Goal: Information Seeking & Learning: Obtain resource

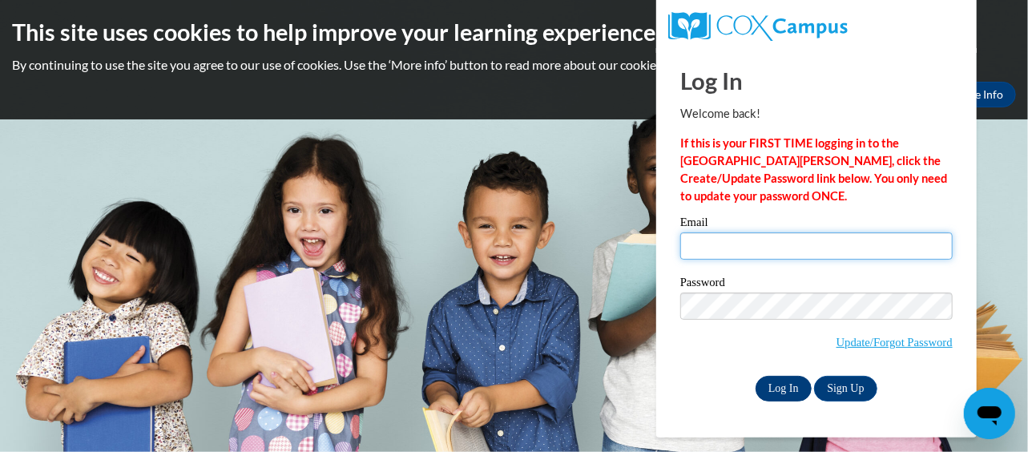
type input "veasley.april.d@muscogee.k12.ga.us"
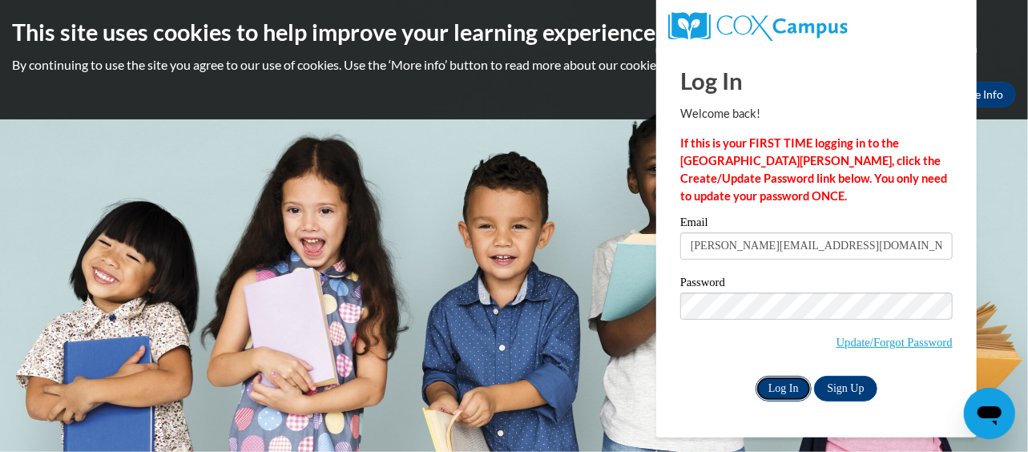
click at [789, 385] on input "Log In" at bounding box center [784, 389] width 56 height 26
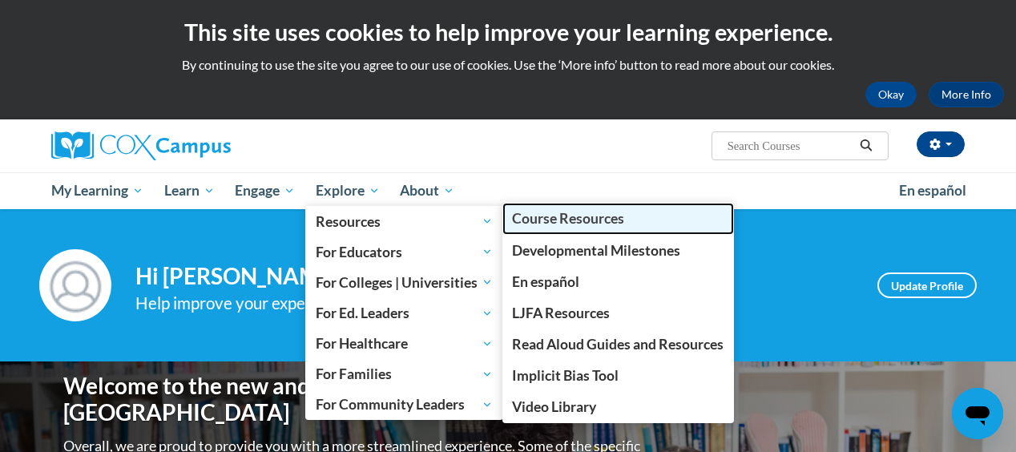
click at [586, 217] on span "Course Resources" at bounding box center [568, 218] width 112 height 17
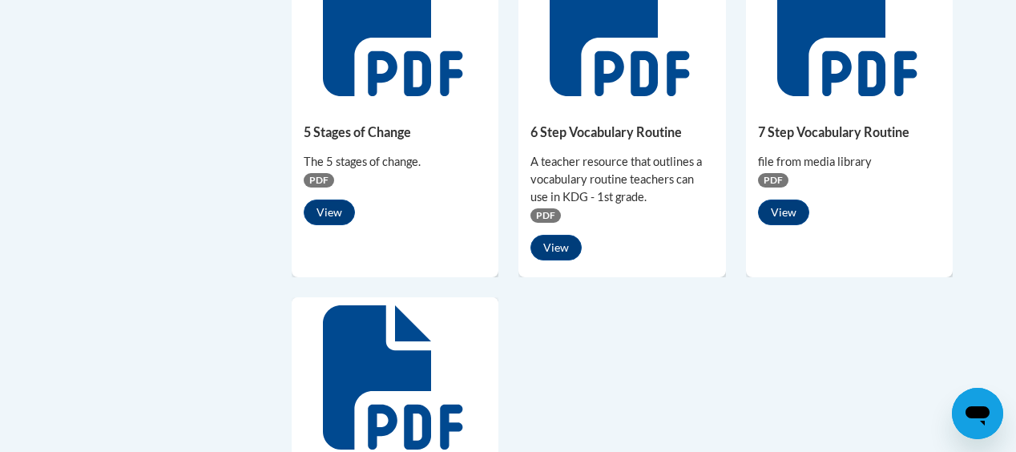
scroll to position [1187, 0]
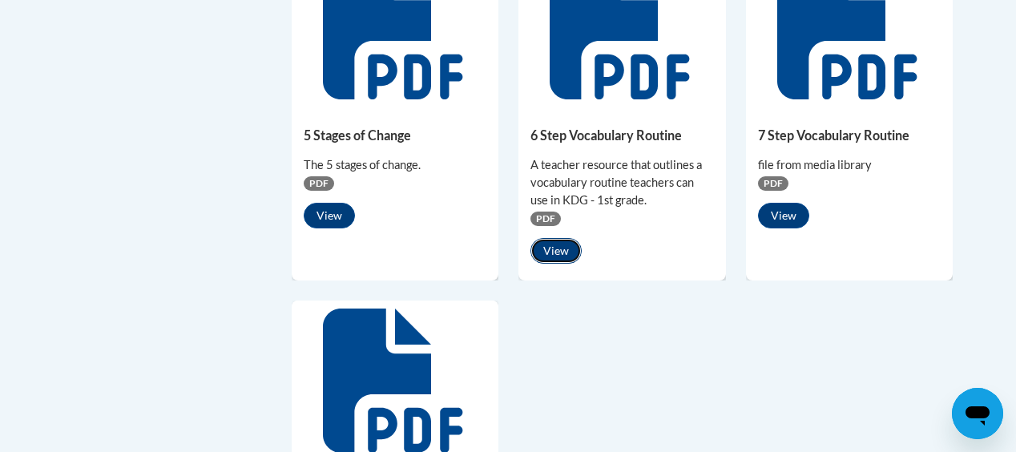
click at [573, 249] on button "View" at bounding box center [555, 251] width 51 height 26
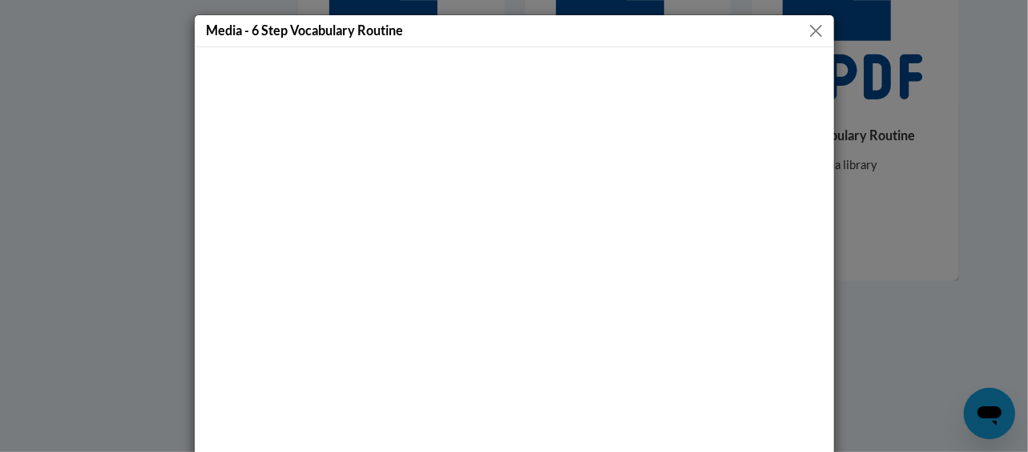
click at [817, 29] on button "Close" at bounding box center [816, 31] width 20 height 20
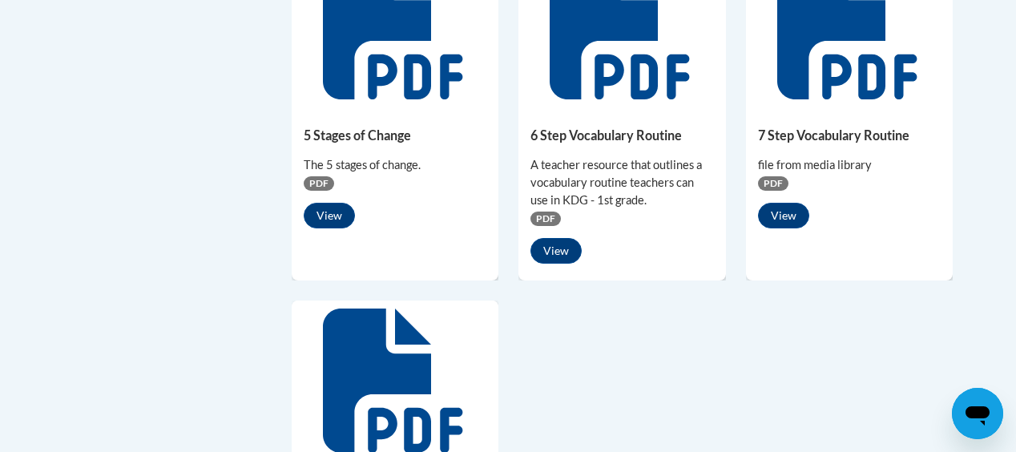
click at [780, 186] on span "PDF" at bounding box center [773, 183] width 30 height 14
click at [786, 211] on button "View" at bounding box center [783, 216] width 51 height 26
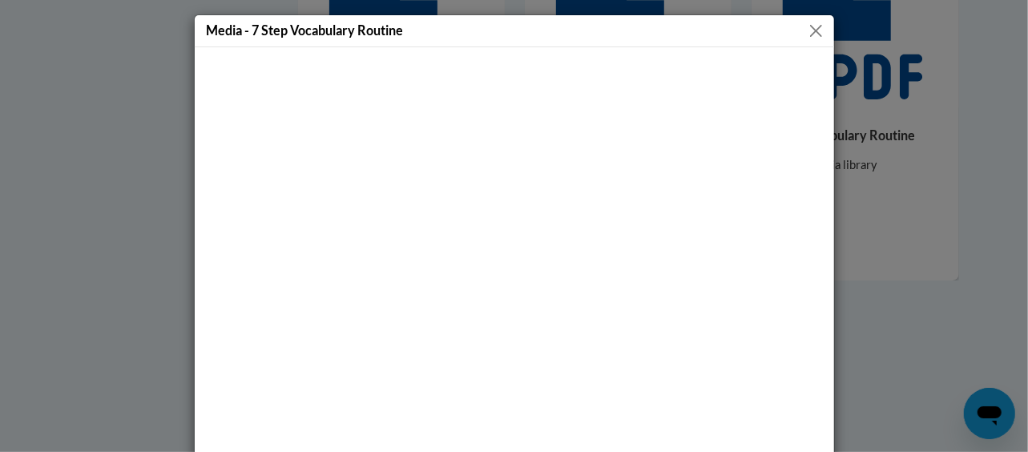
click at [816, 35] on button "Close" at bounding box center [816, 31] width 20 height 20
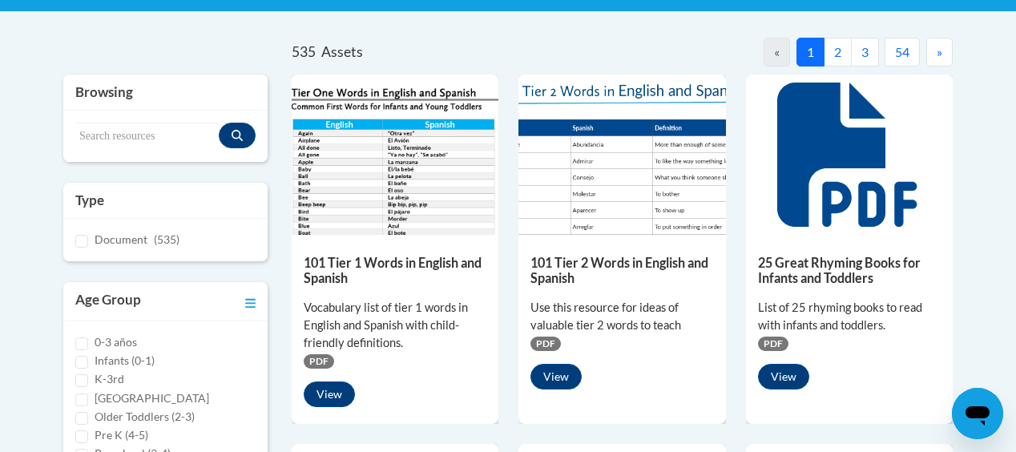
scroll to position [321, 0]
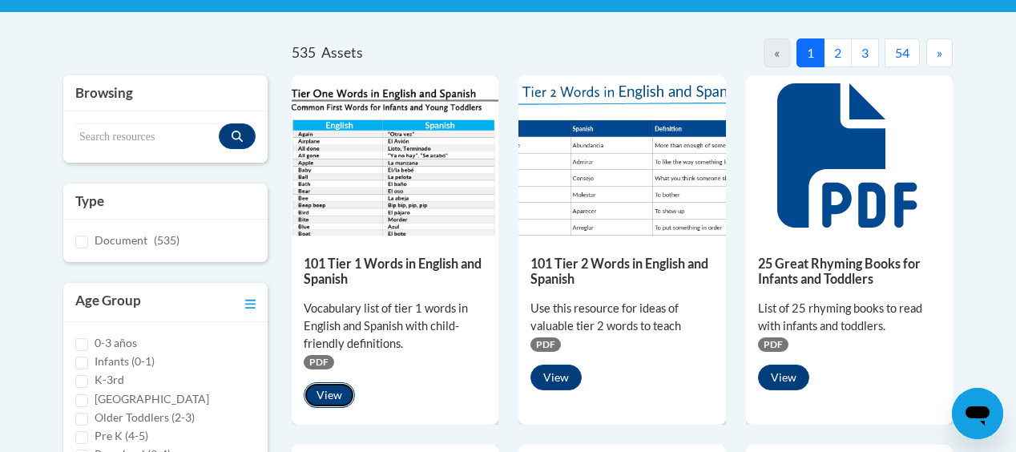
click at [343, 403] on button "View" at bounding box center [329, 395] width 51 height 26
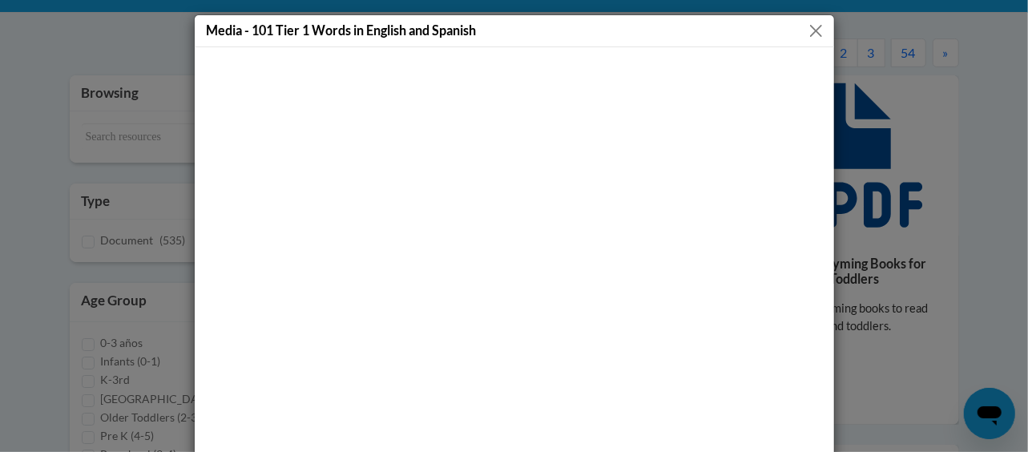
click at [818, 29] on button "Close" at bounding box center [816, 31] width 20 height 20
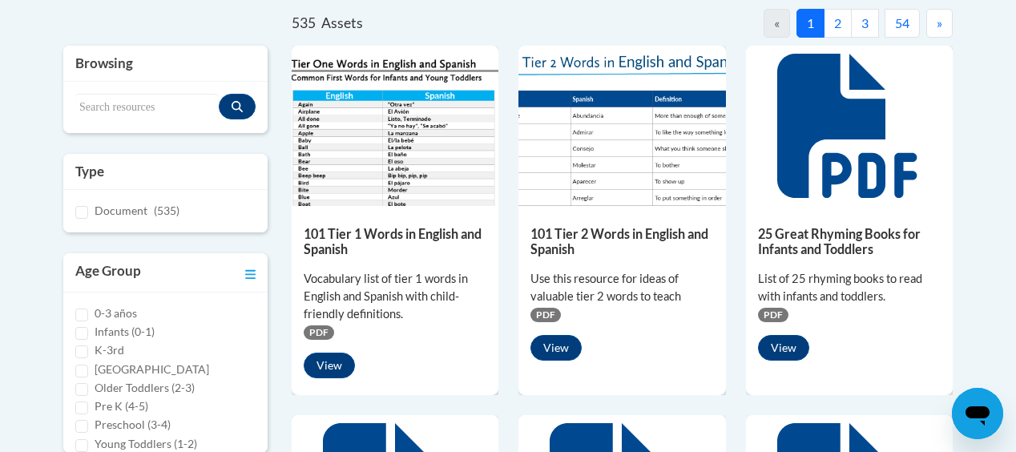
scroll to position [361, 0]
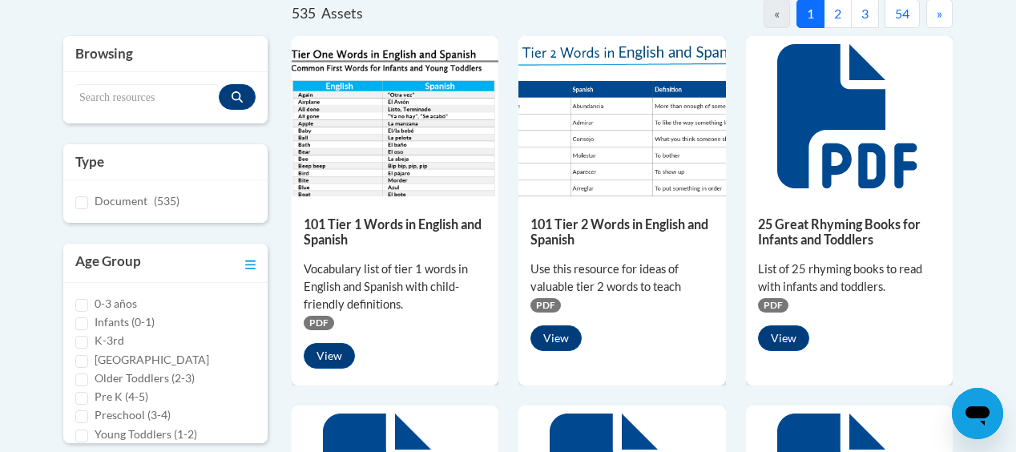
click at [710, 165] on img at bounding box center [621, 116] width 207 height 160
click at [559, 325] on button "View" at bounding box center [555, 338] width 51 height 26
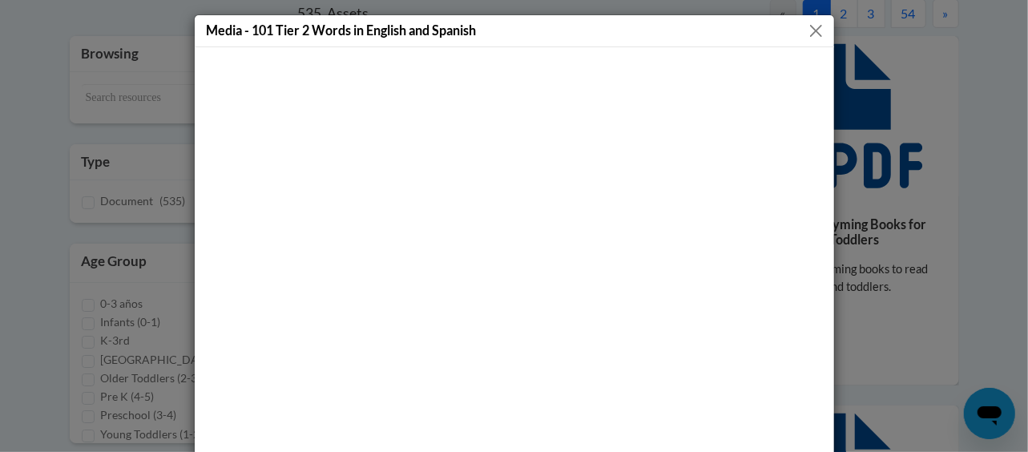
click at [22, 288] on div "Media - 101 Tier 2 Words in English and Spanish" at bounding box center [514, 226] width 1028 height 452
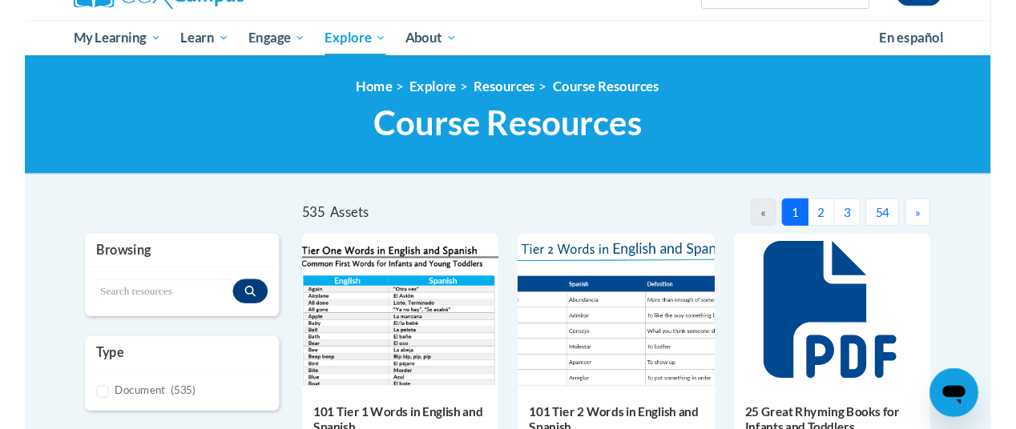
scroll to position [142, 0]
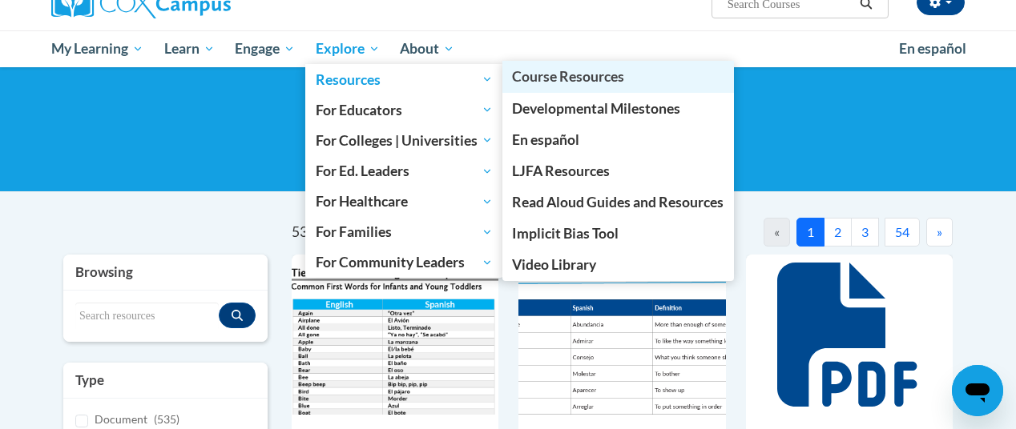
click at [566, 76] on span "Course Resources" at bounding box center [568, 76] width 112 height 17
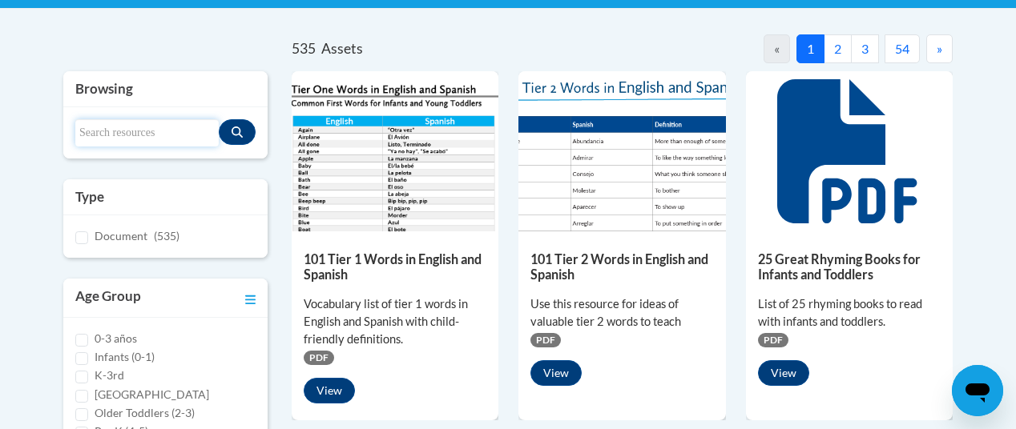
click at [140, 136] on input "Search resources" at bounding box center [146, 132] width 143 height 27
type input "comprhension lesson framework"
click at [244, 126] on button "Search resources" at bounding box center [237, 132] width 37 height 26
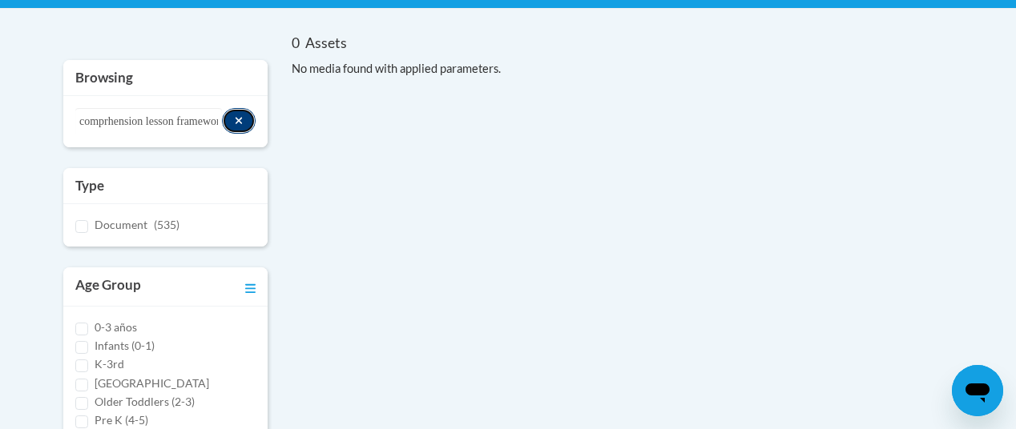
click at [244, 126] on button "Search resources" at bounding box center [239, 121] width 34 height 26
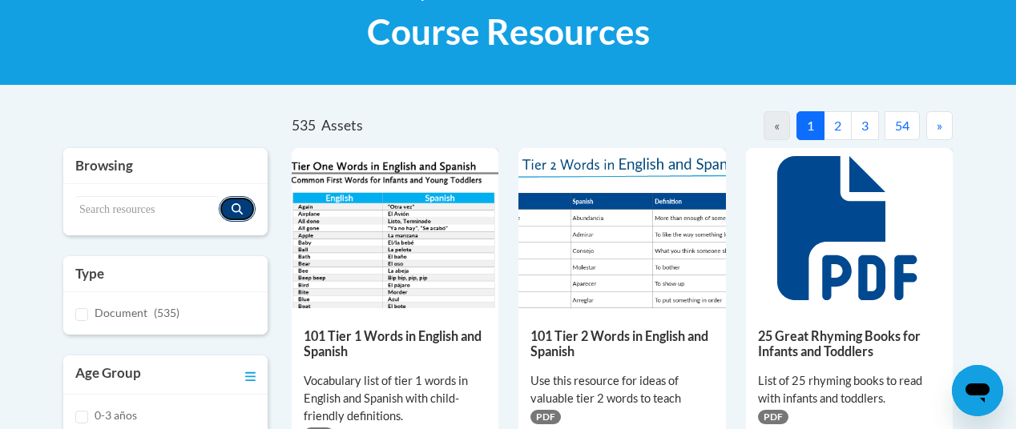
scroll to position [246, 0]
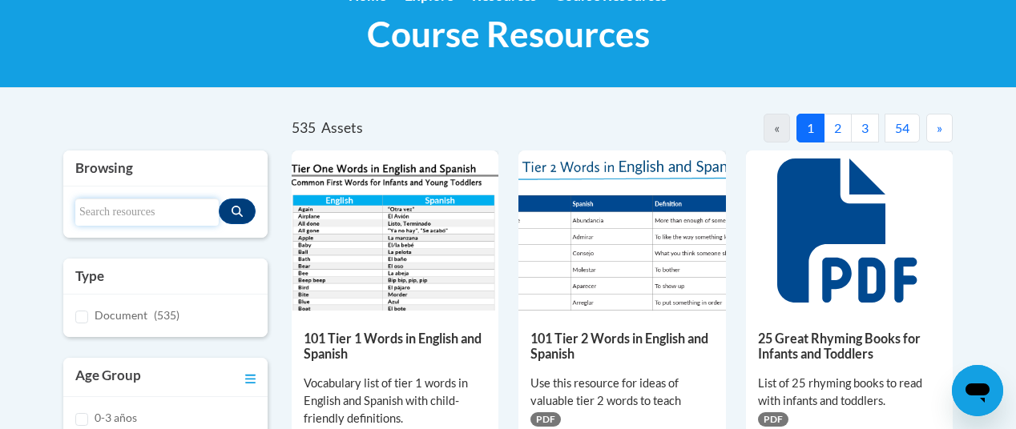
click at [92, 216] on input "Search resources" at bounding box center [146, 212] width 143 height 27
type input "comprehension lesson framework"
click at [236, 206] on icon "Search resources" at bounding box center [237, 211] width 11 height 11
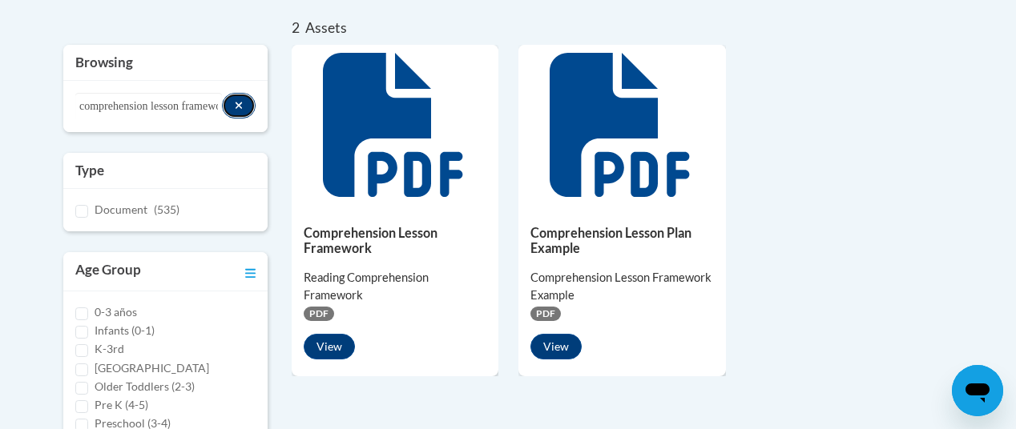
scroll to position [349, 0]
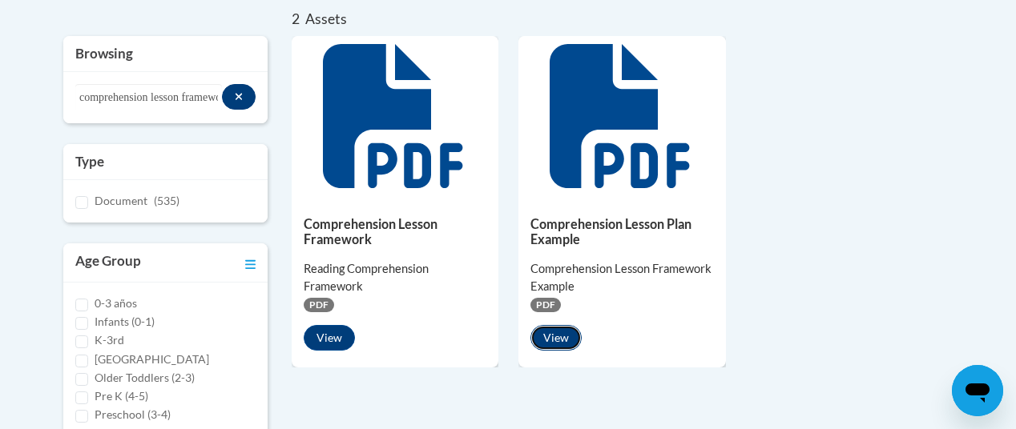
click at [559, 332] on button "View" at bounding box center [555, 338] width 51 height 26
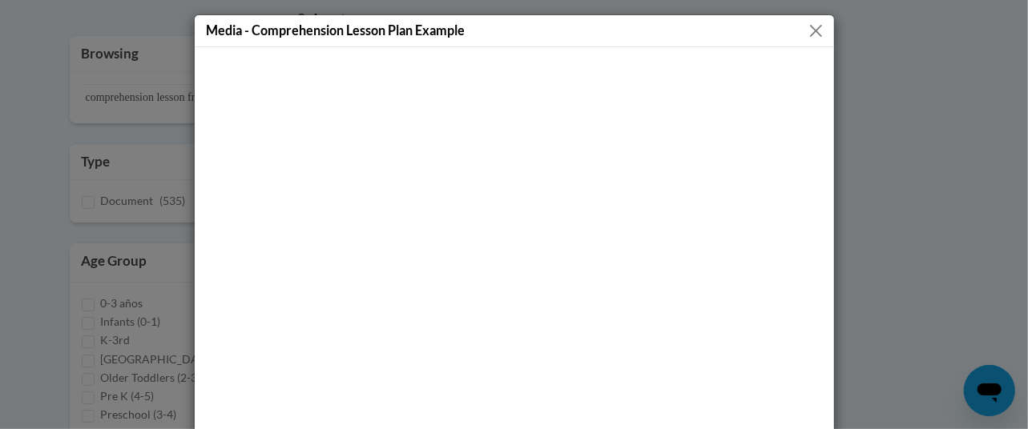
click at [811, 31] on button "Close" at bounding box center [816, 31] width 20 height 20
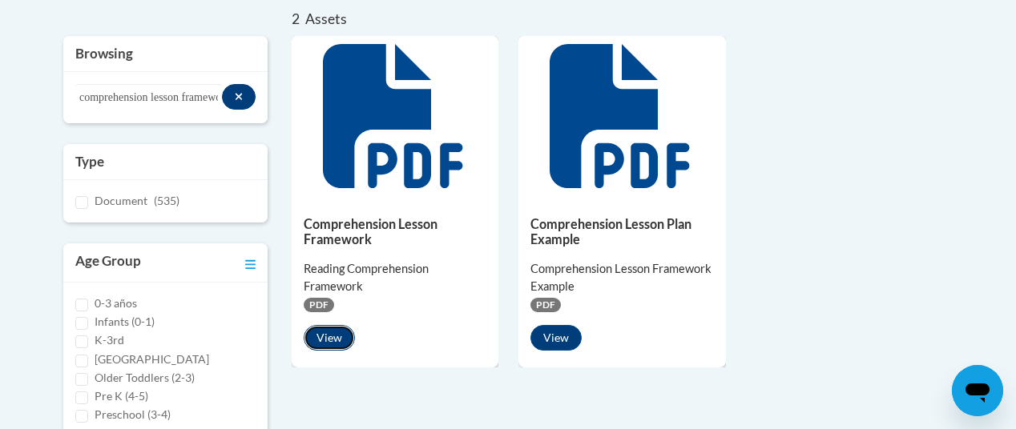
click at [335, 339] on button "View" at bounding box center [329, 338] width 51 height 26
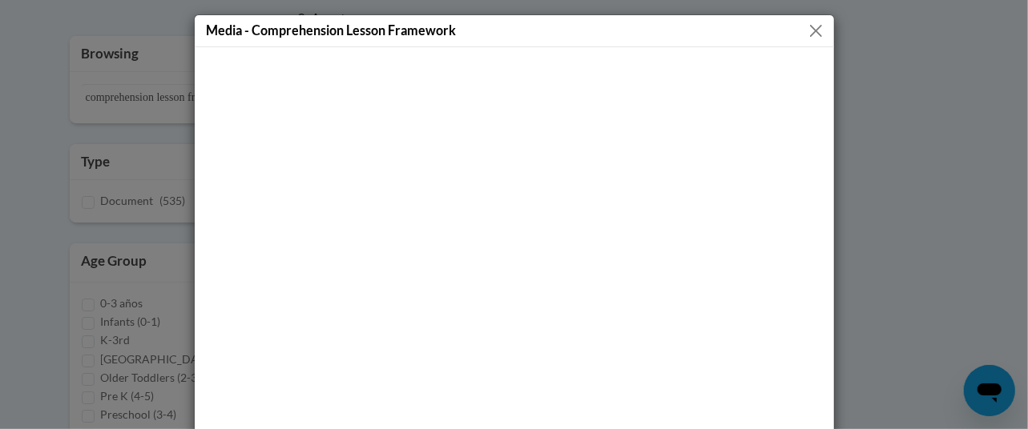
click at [186, 317] on div "Media - Comprehension Lesson Framework" at bounding box center [514, 214] width 1028 height 429
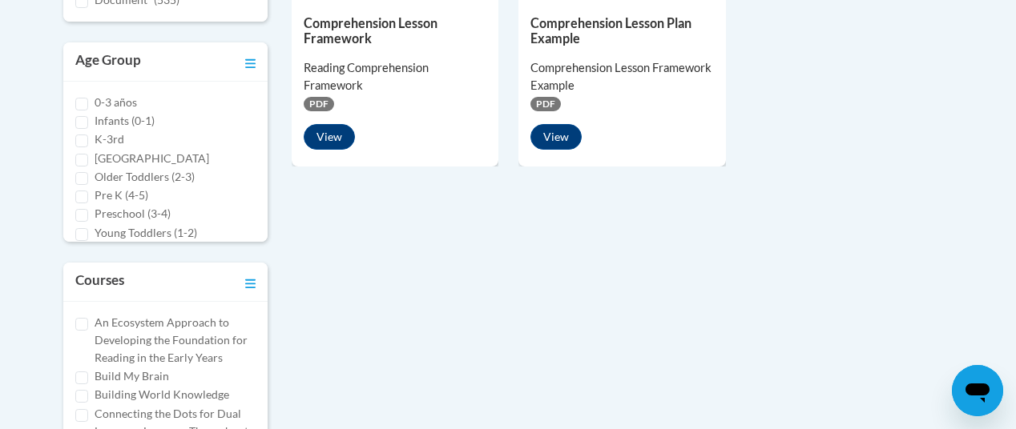
scroll to position [551, 0]
click at [326, 147] on button "View" at bounding box center [329, 136] width 51 height 26
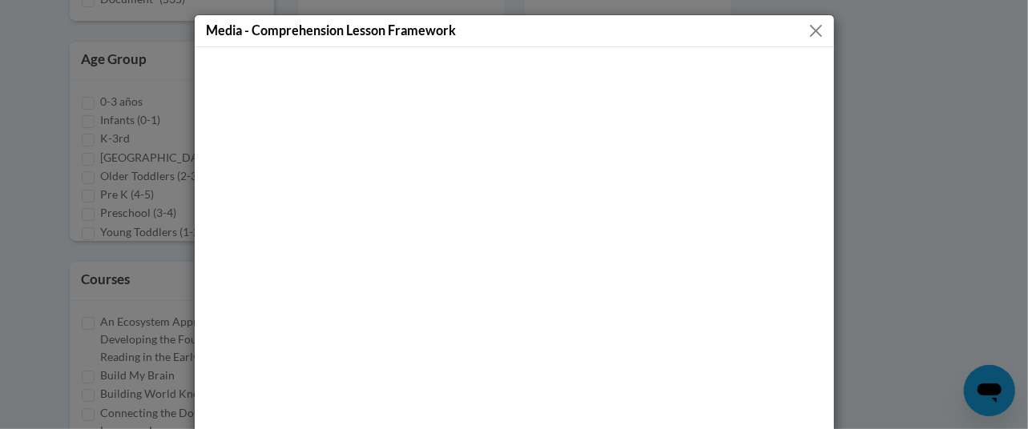
click at [885, 369] on div "Media - Comprehension Lesson Framework" at bounding box center [514, 214] width 1028 height 429
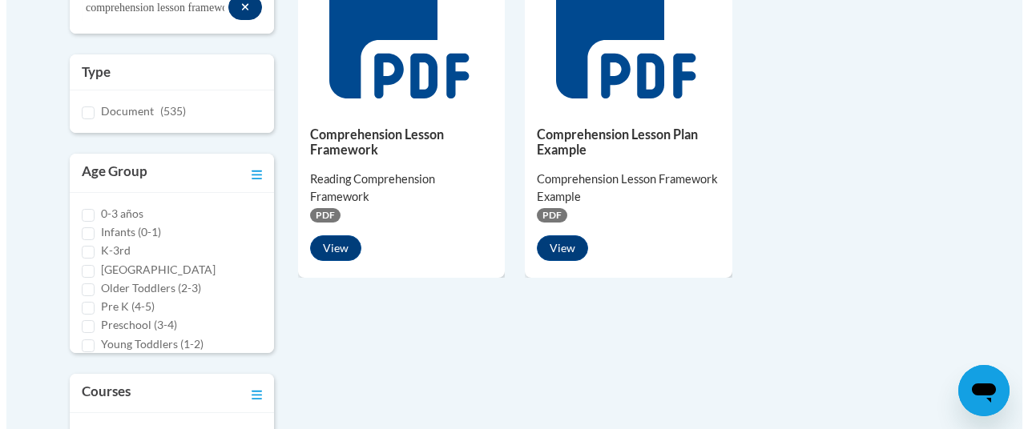
scroll to position [423, 0]
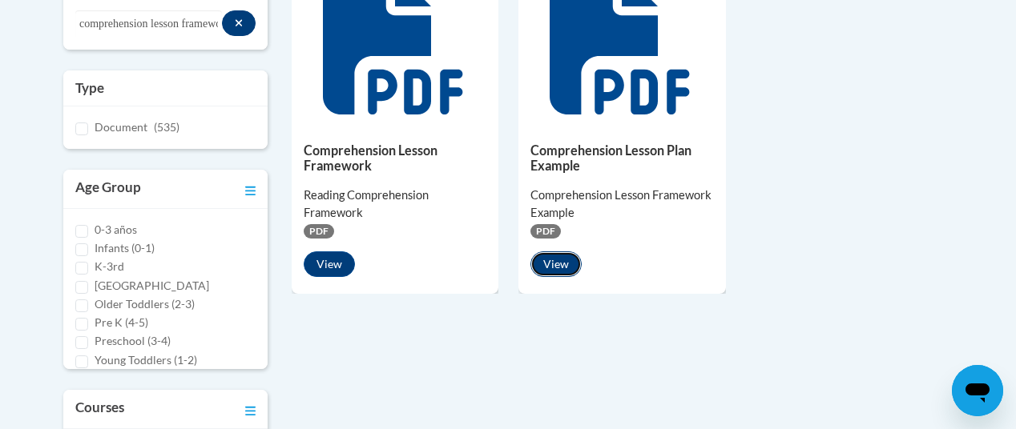
click at [565, 259] on button "View" at bounding box center [555, 265] width 51 height 26
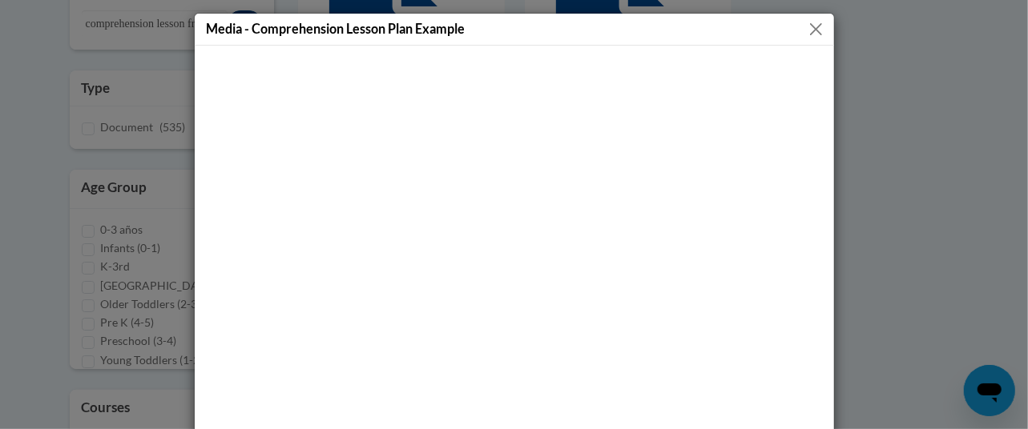
scroll to position [0, 0]
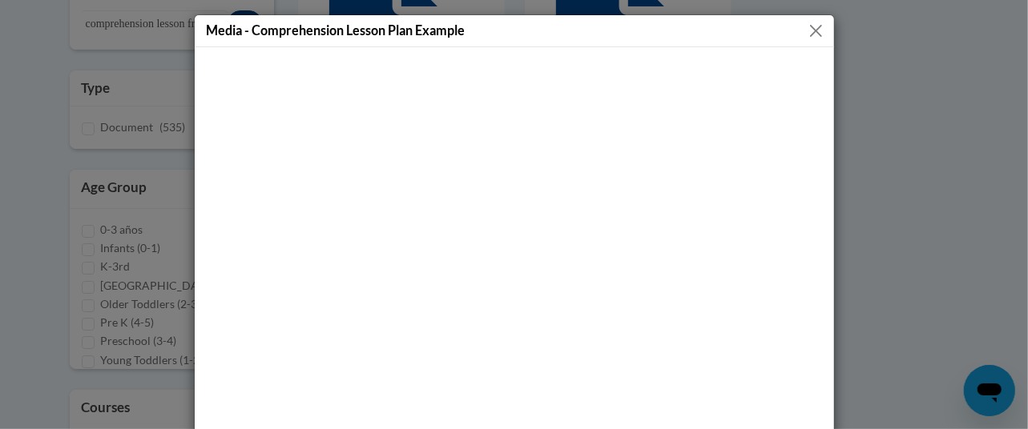
click at [796, 34] on div "Media - Comprehension Lesson Plan Example" at bounding box center [514, 31] width 639 height 32
click at [812, 29] on button "Close" at bounding box center [816, 31] width 20 height 20
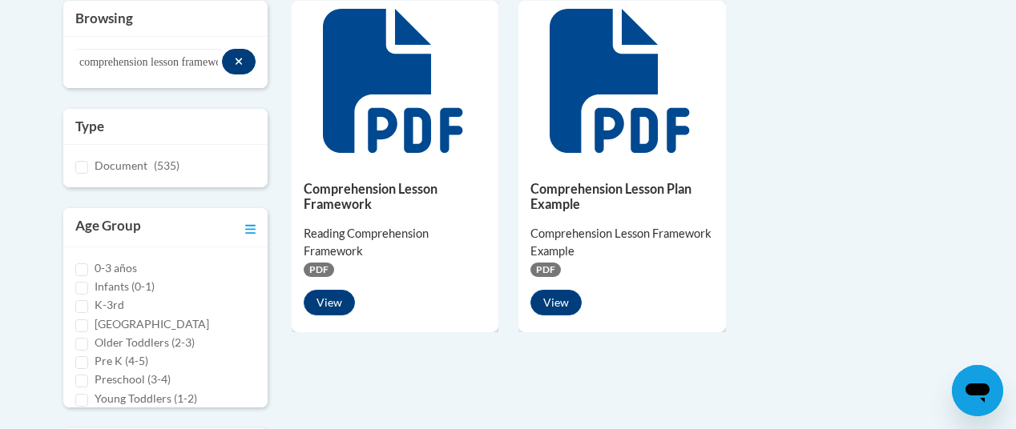
scroll to position [385, 0]
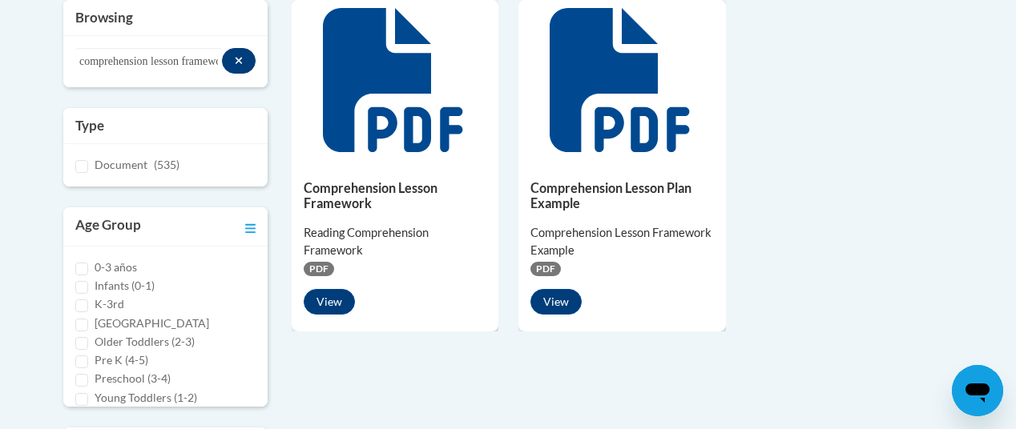
click at [548, 271] on span "PDF" at bounding box center [545, 269] width 30 height 14
click at [582, 155] on div at bounding box center [621, 80] width 207 height 160
click at [567, 304] on button "View" at bounding box center [555, 302] width 51 height 26
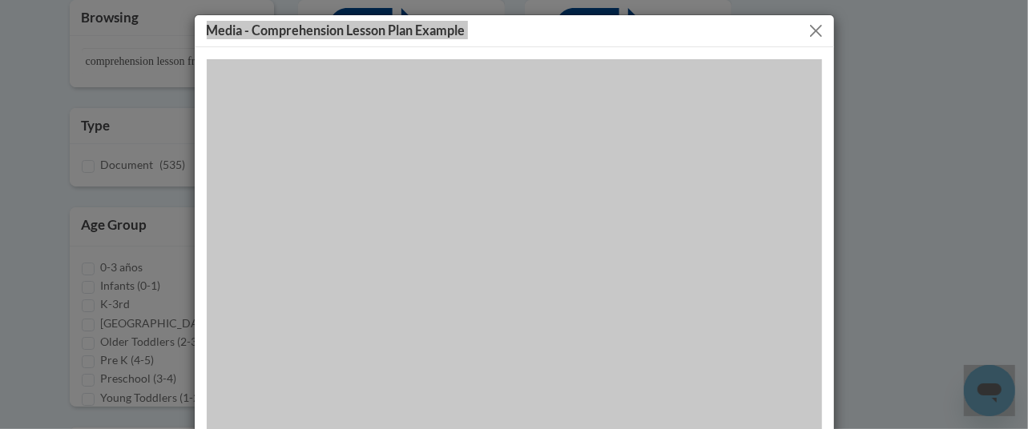
click at [811, 30] on button "Close" at bounding box center [816, 31] width 20 height 20
